Goal: Check status: Check status

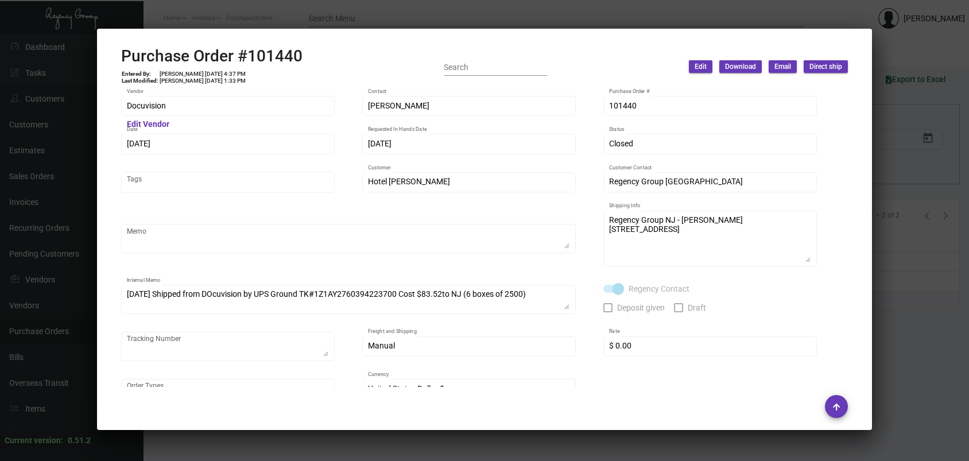
scroll to position [18, 0]
click at [143, 6] on div at bounding box center [484, 230] width 969 height 461
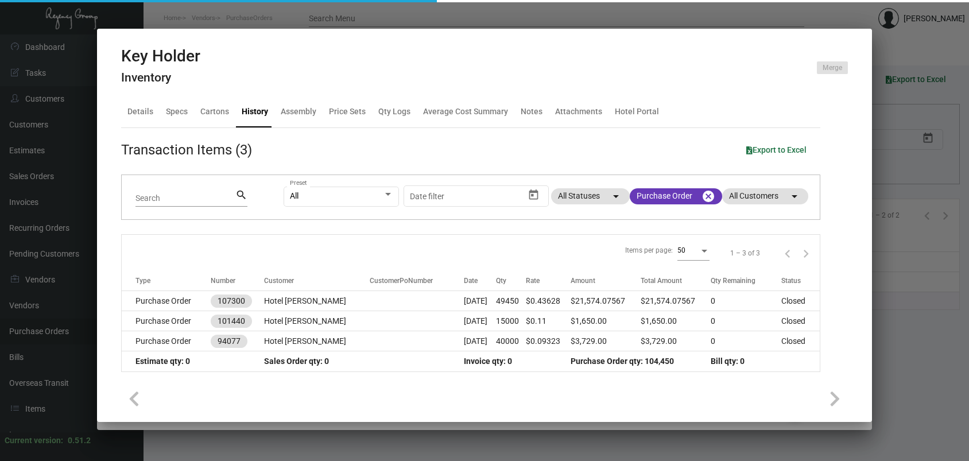
click at [145, 10] on div at bounding box center [484, 230] width 969 height 461
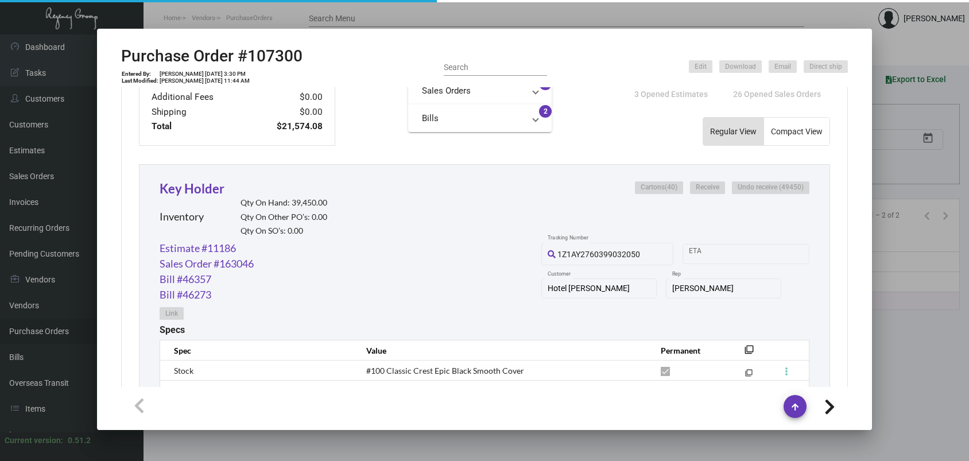
click at [157, 16] on div at bounding box center [484, 230] width 969 height 461
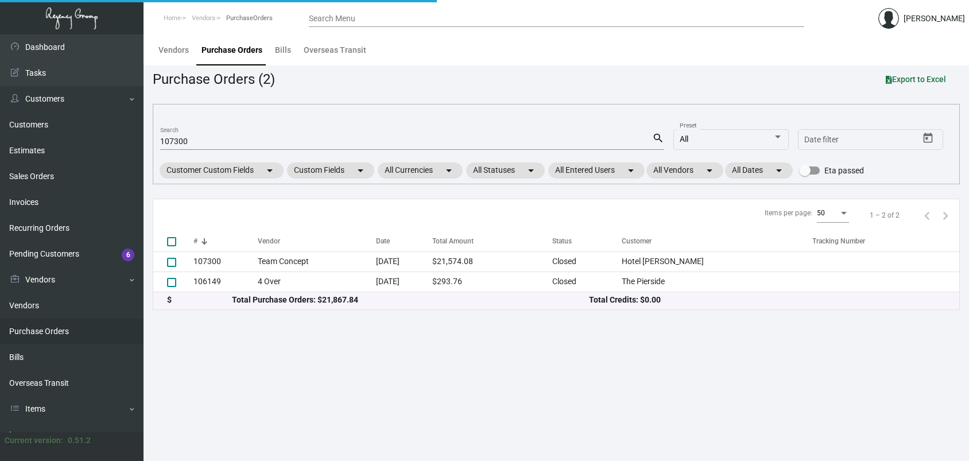
click at [249, 14] on span "PurchaseOrders" at bounding box center [249, 17] width 46 height 7
click at [268, 18] on span "PurchaseOrders" at bounding box center [249, 17] width 46 height 7
click at [297, 23] on ol "Home Vendors PurchaseOrders" at bounding box center [225, 18] width 165 height 29
click at [247, 139] on input "107300" at bounding box center [406, 141] width 492 height 9
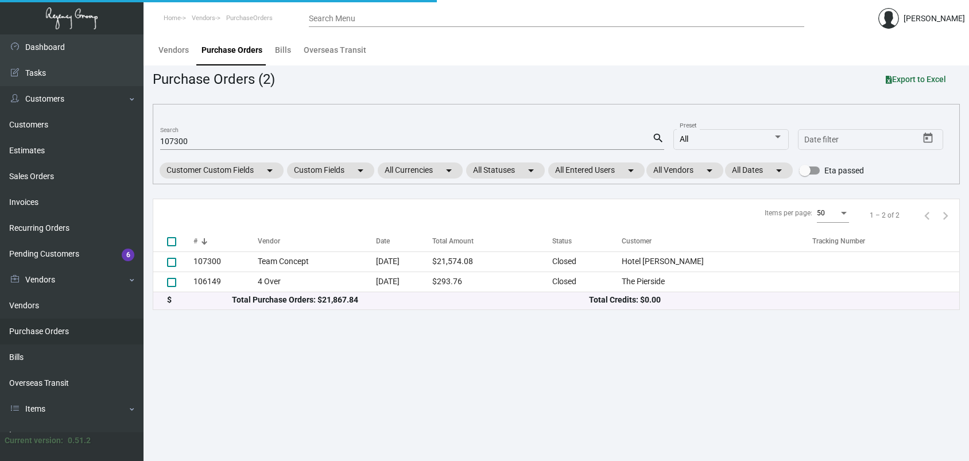
click at [246, 142] on input "107300" at bounding box center [406, 141] width 492 height 9
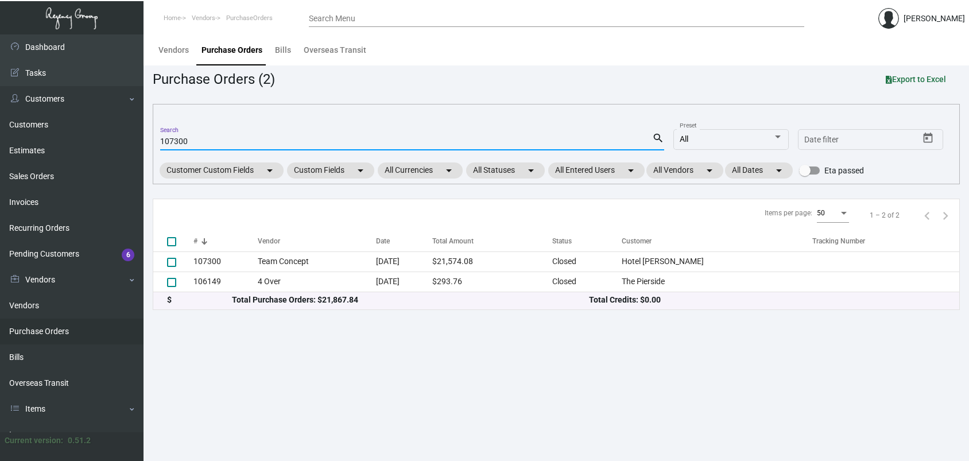
click at [176, 143] on input "107300" at bounding box center [406, 141] width 492 height 9
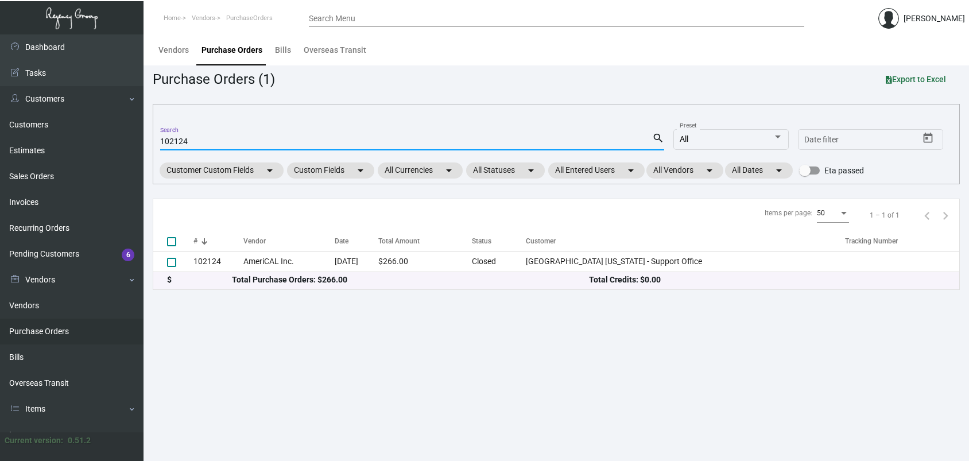
type input "102124"
click at [269, 267] on td "AmeriCAL Inc." at bounding box center [288, 261] width 91 height 20
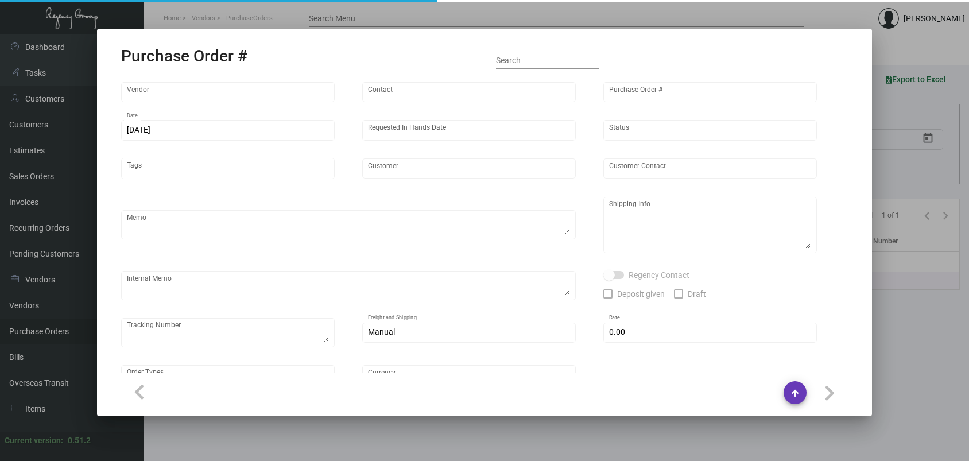
type input "AmeriCAL Inc."
type input "Send Orders"
type input "102124"
type input "[DATE]"
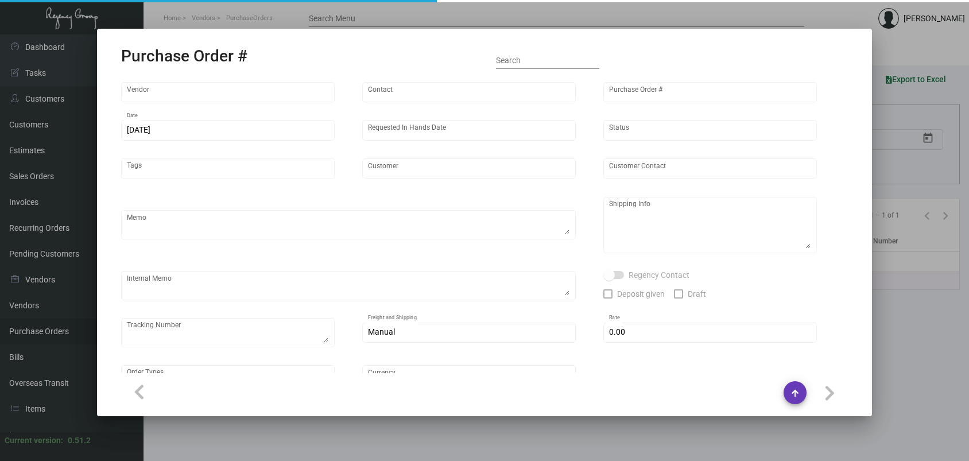
type input "[GEOGRAPHIC_DATA] [US_STATE] - Support Office"
type textarea "PLEASE SEND PDF PROOFS TO OUR ART TEAM ; [EMAIL_ADDRESS][DOMAIN_NAME] WITH ME I…"
type textarea "Regency Group NJ - [PERSON_NAME] [STREET_ADDRESS]"
type textarea "11.13 - Vendor Order #1088256"
checkbox input "true"
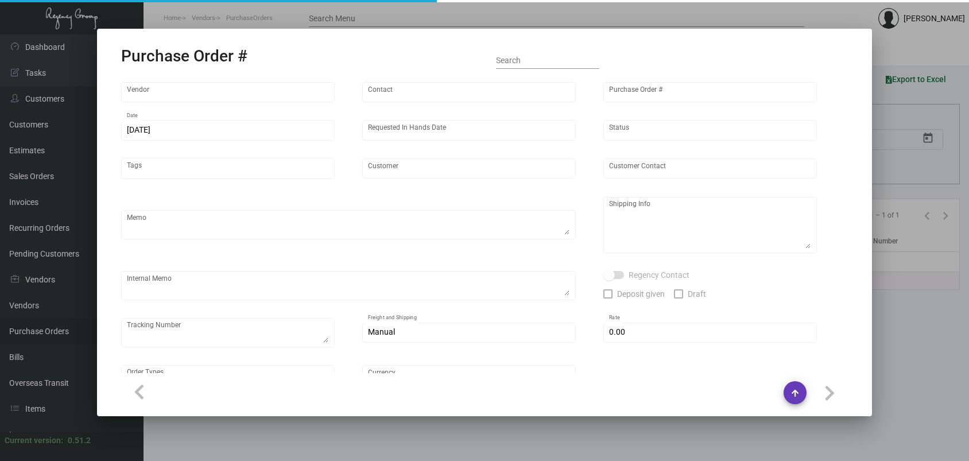
type input "$ 0.00"
type input "United States Dollar $"
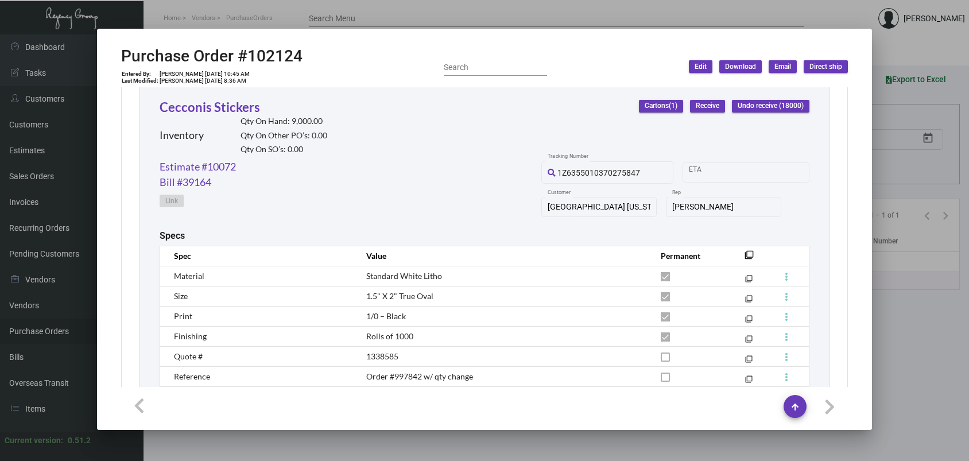
scroll to position [646, 0]
